Goal: Check status: Check status

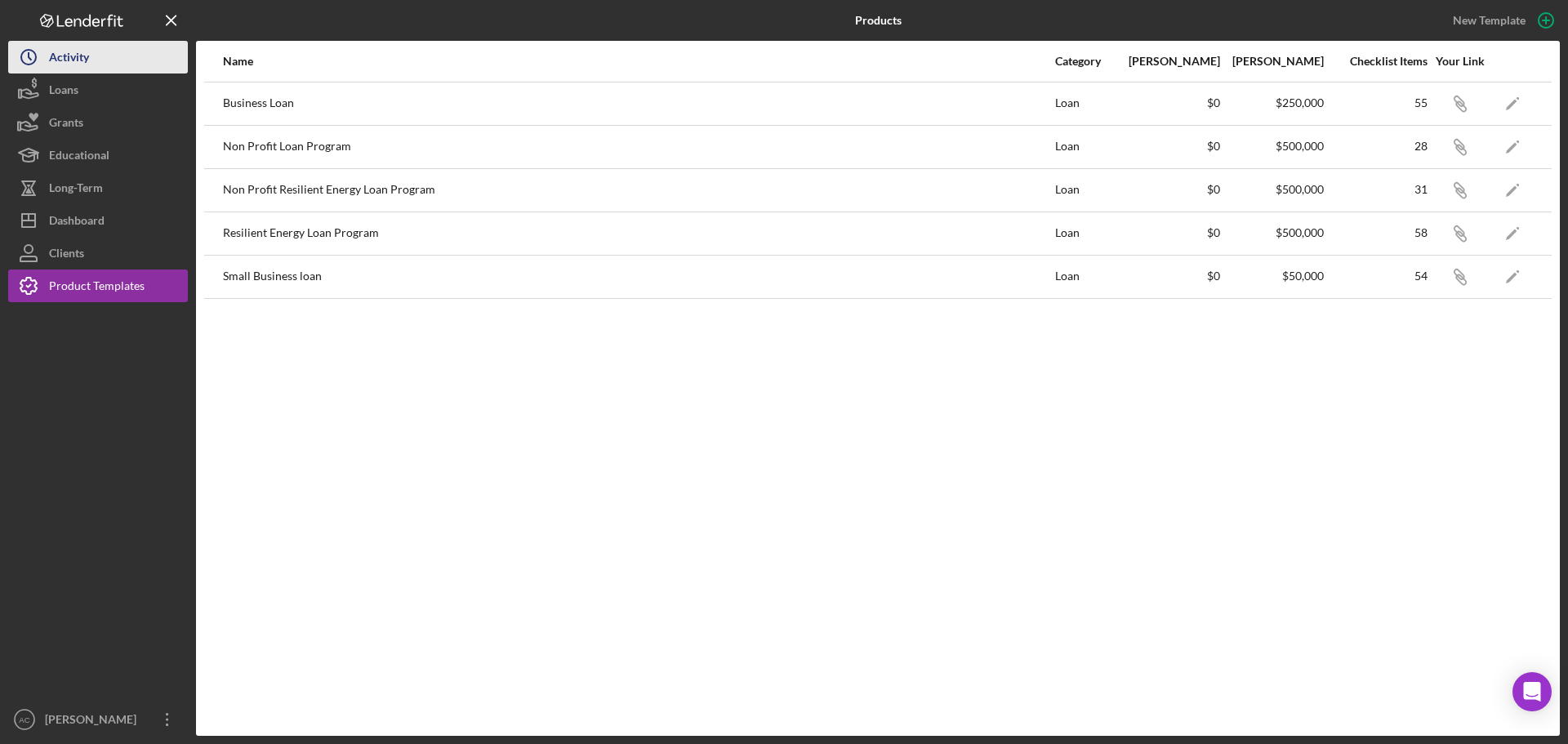
click at [93, 58] on button "Icon/History Activity" at bounding box center [98, 57] width 179 height 32
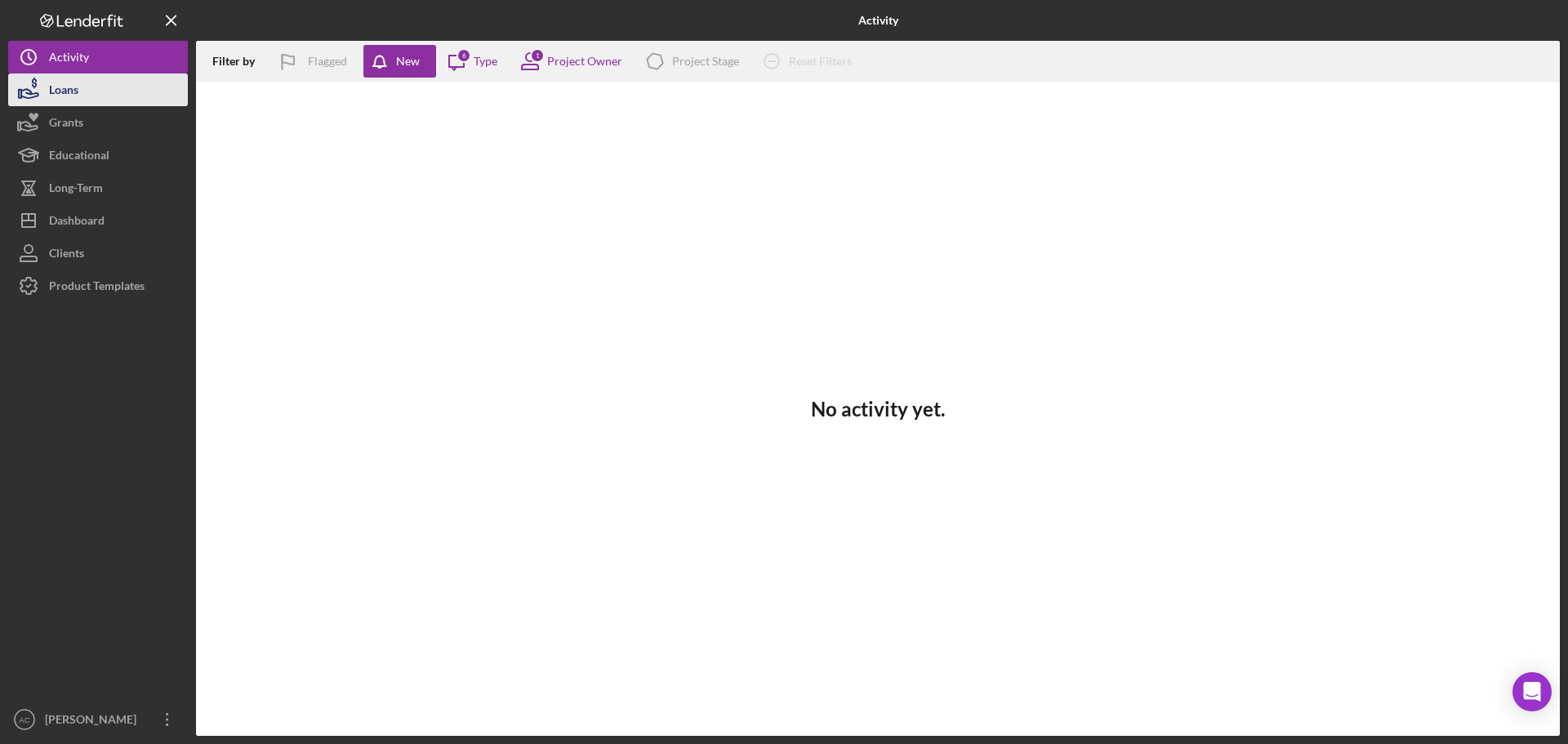
click at [96, 90] on button "Loans" at bounding box center [98, 90] width 179 height 32
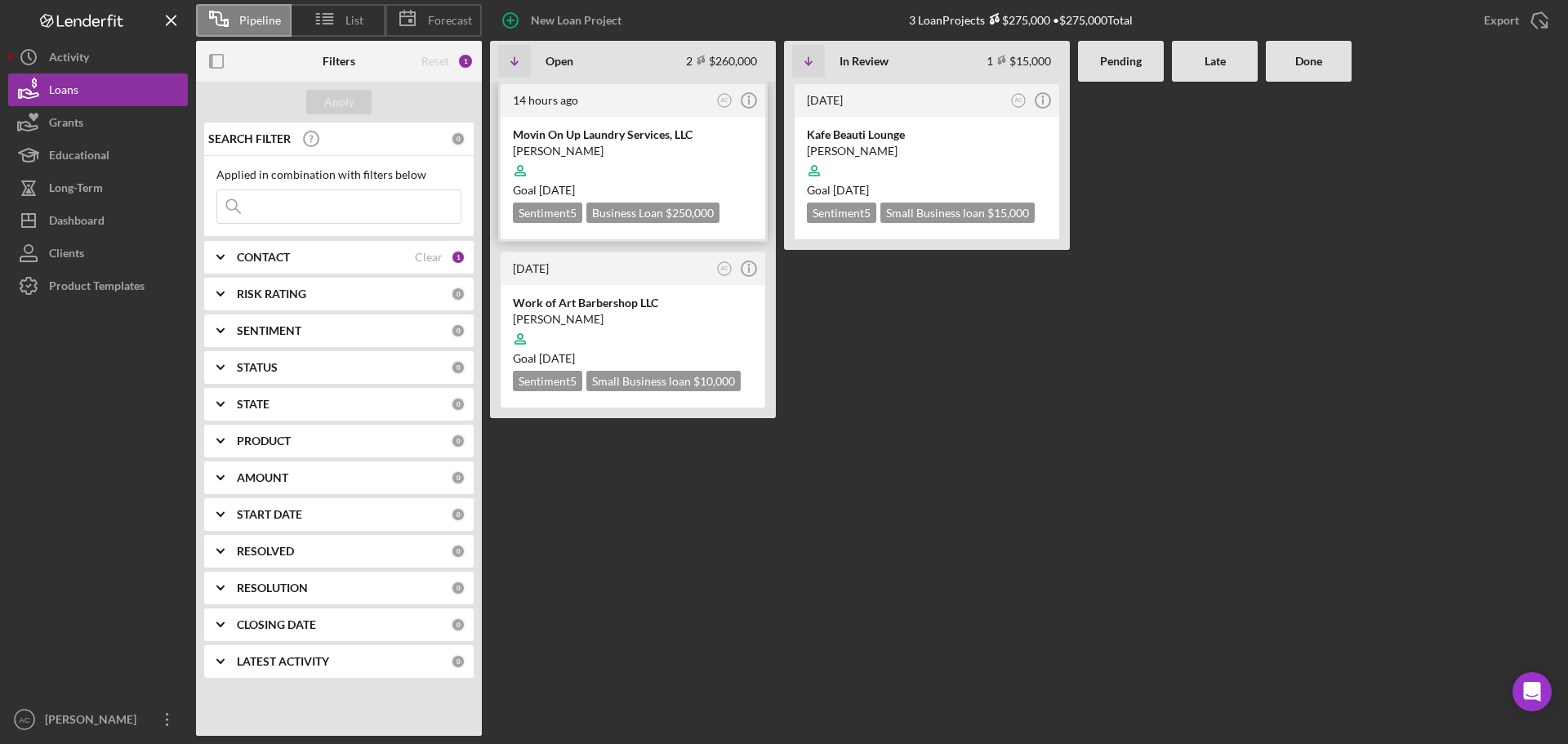
click at [596, 134] on div "Movin On Up Laundry Services, LLC" at bounding box center [633, 134] width 240 height 16
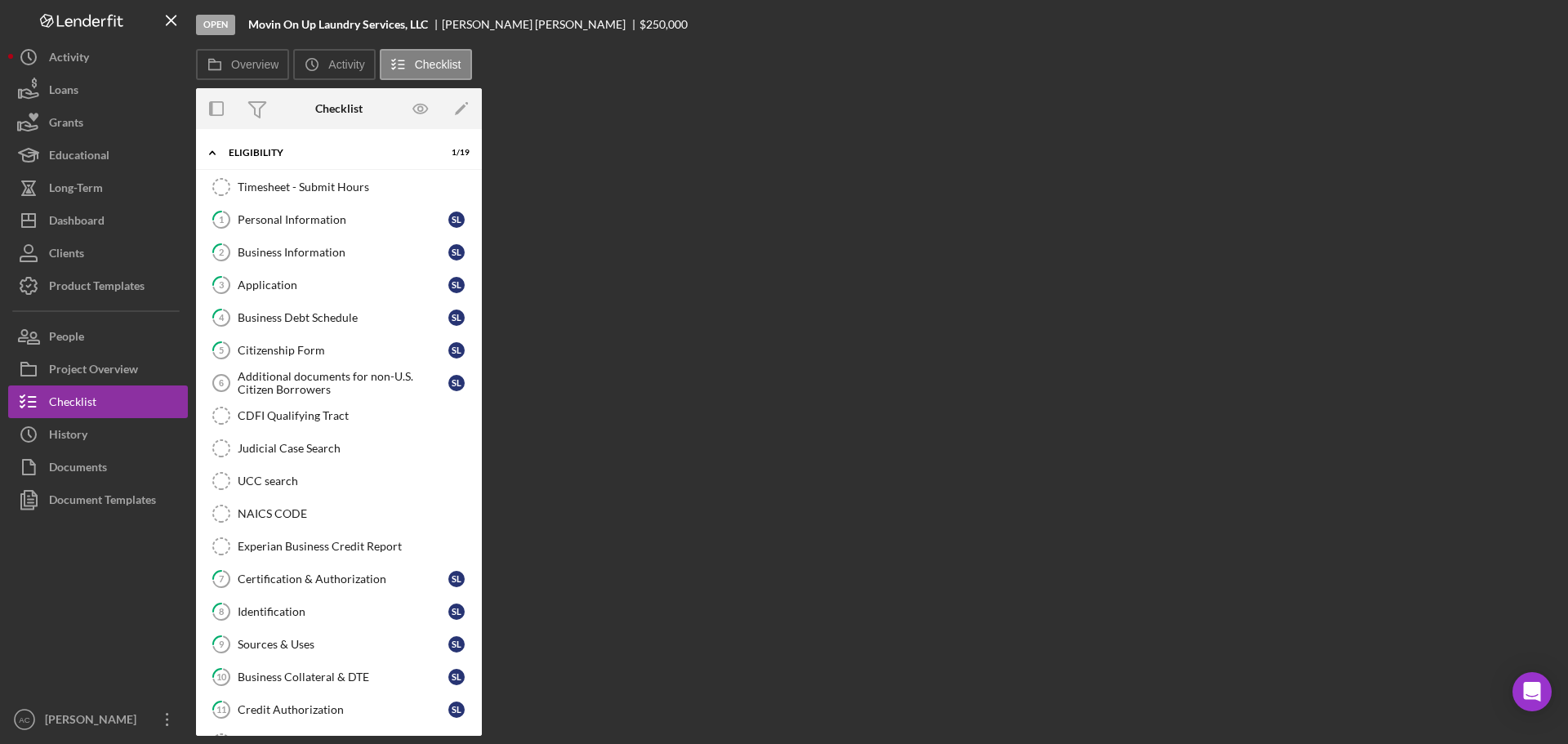
scroll to position [145, 0]
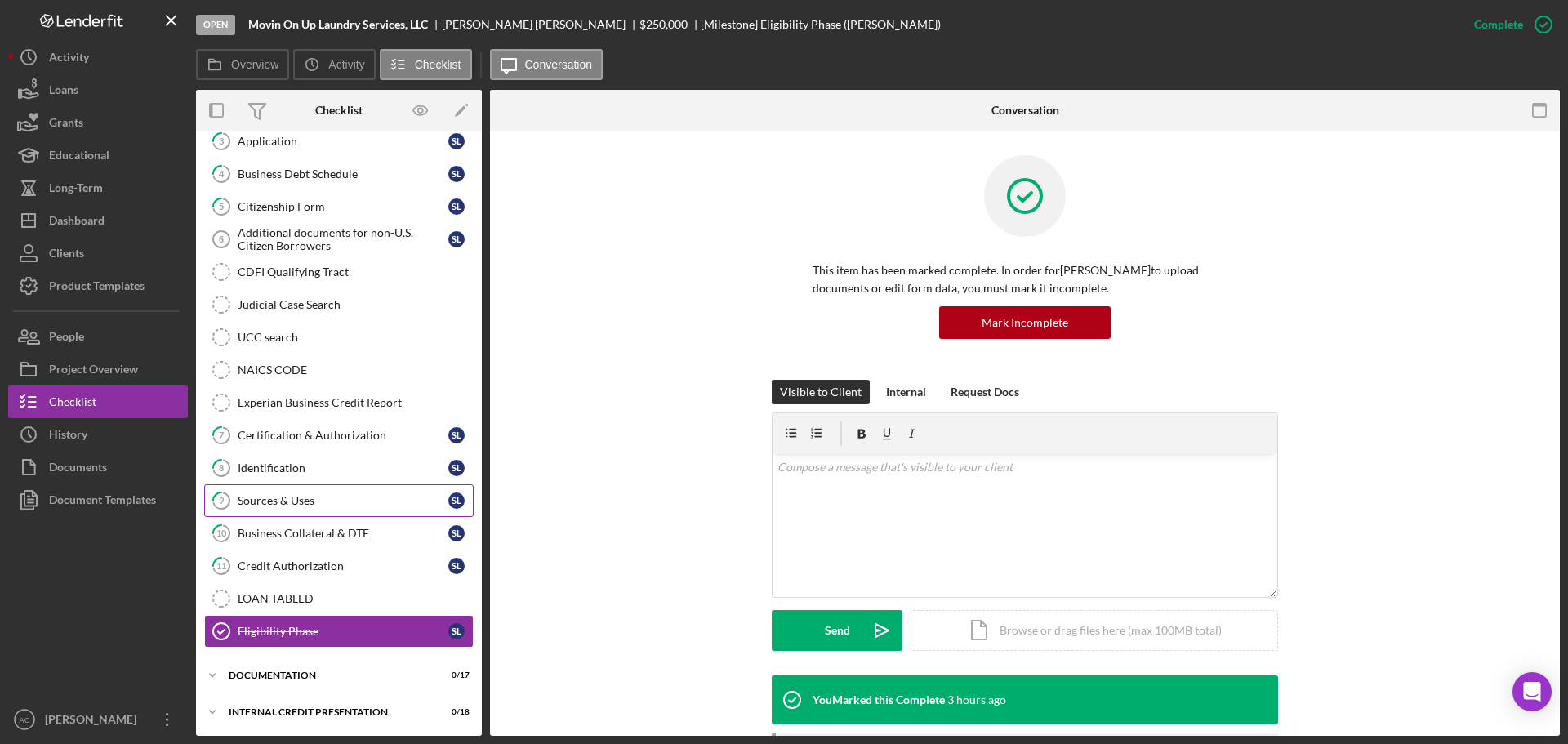
click at [291, 503] on div "Sources & Uses" at bounding box center [343, 501] width 211 height 13
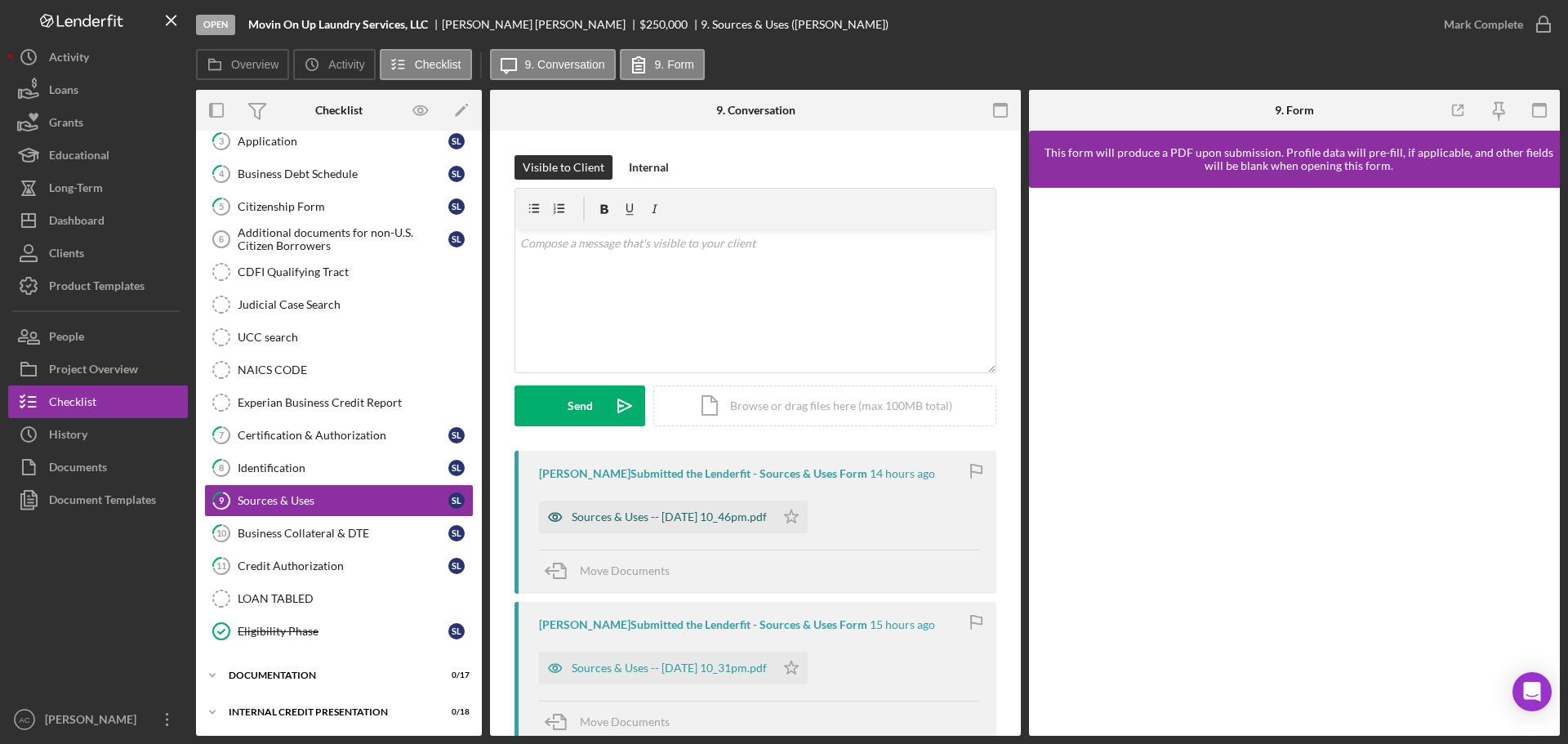
click at [724, 520] on div "Sources & Uses -- [DATE] 10_46pm.pdf" at bounding box center [669, 517] width 196 height 13
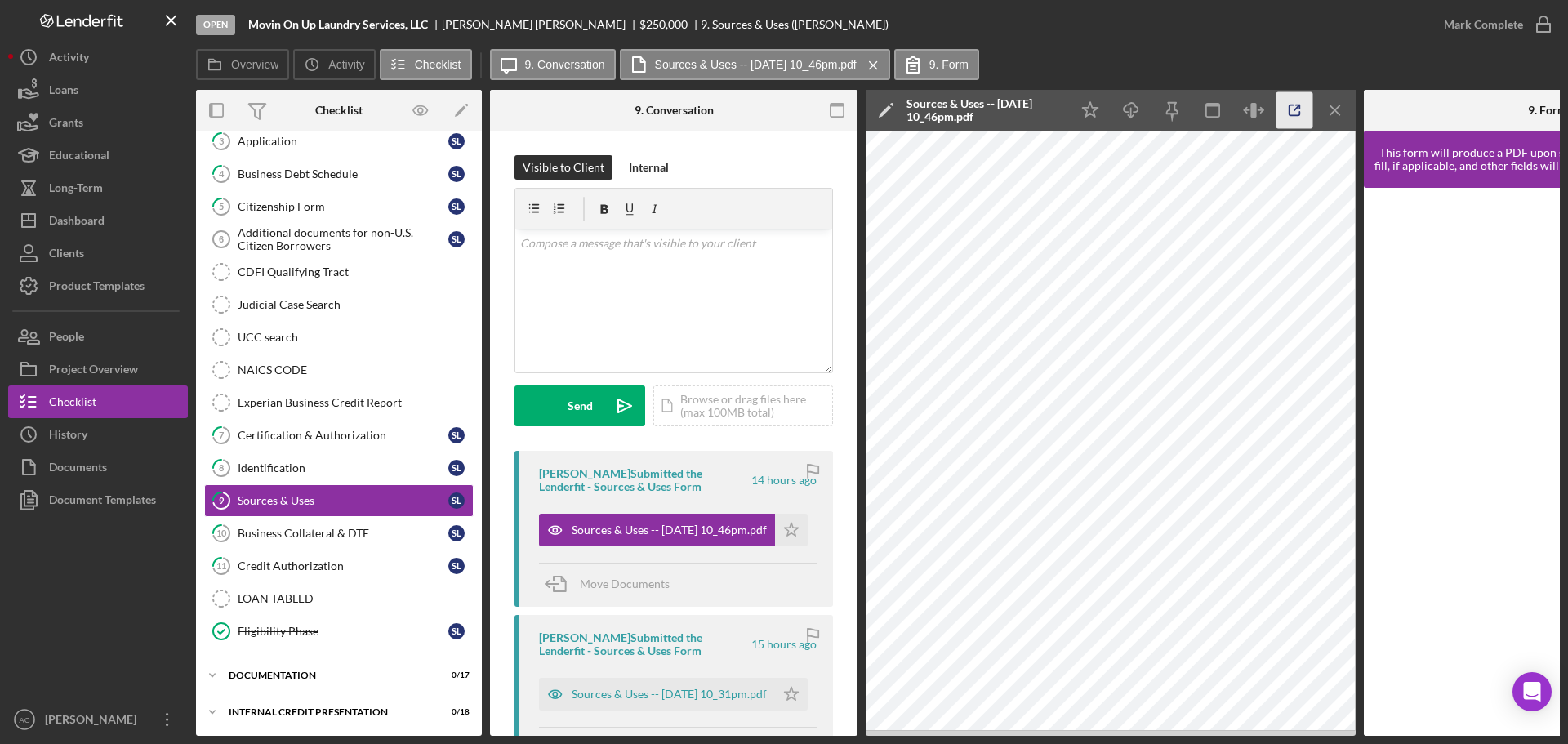
click at [1303, 115] on icon "button" at bounding box center [1295, 111] width 37 height 37
